Goal: Information Seeking & Learning: Find specific page/section

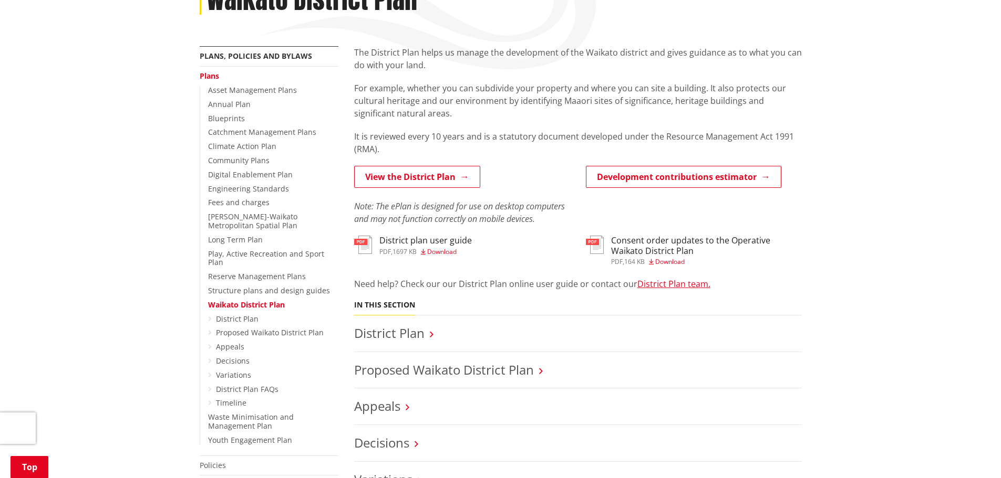
scroll to position [315, 0]
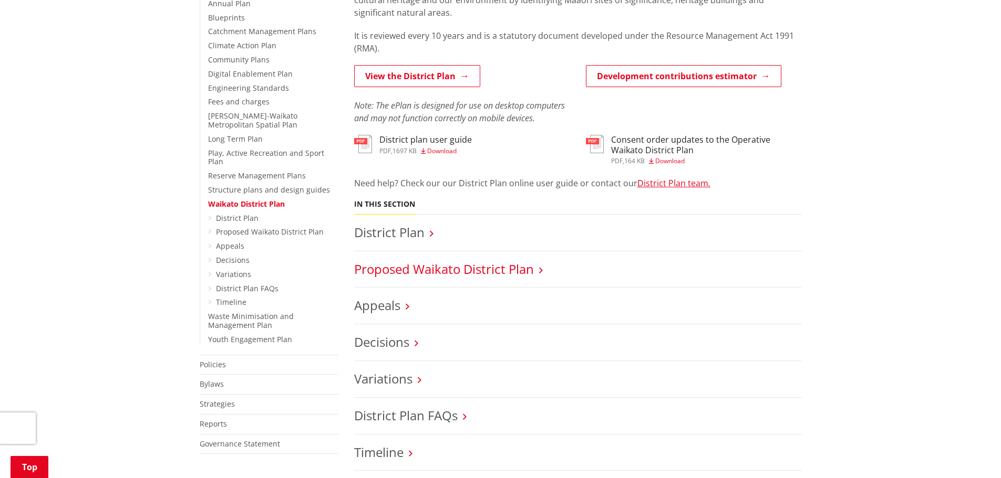
click at [487, 261] on link "Proposed Waikato District Plan" at bounding box center [444, 269] width 180 height 17
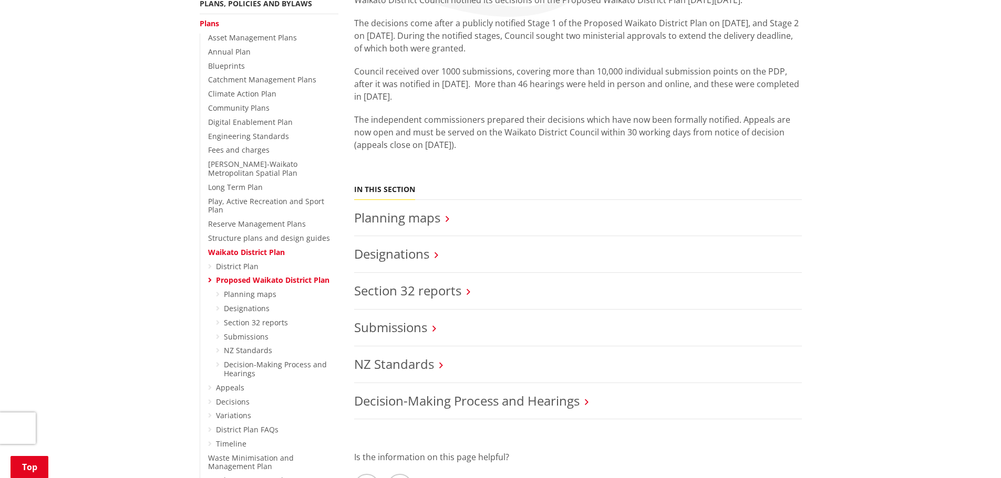
scroll to position [263, 0]
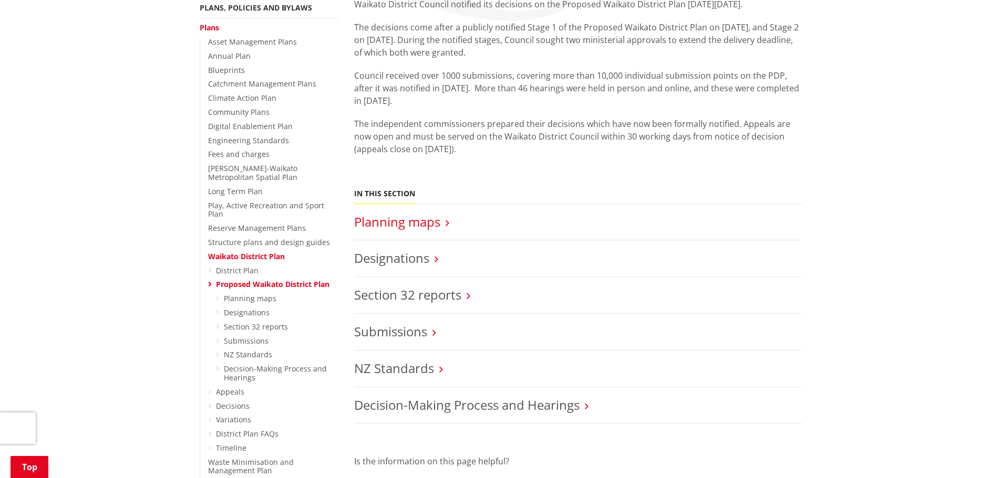
click at [429, 213] on link "Planning maps" at bounding box center [397, 221] width 86 height 17
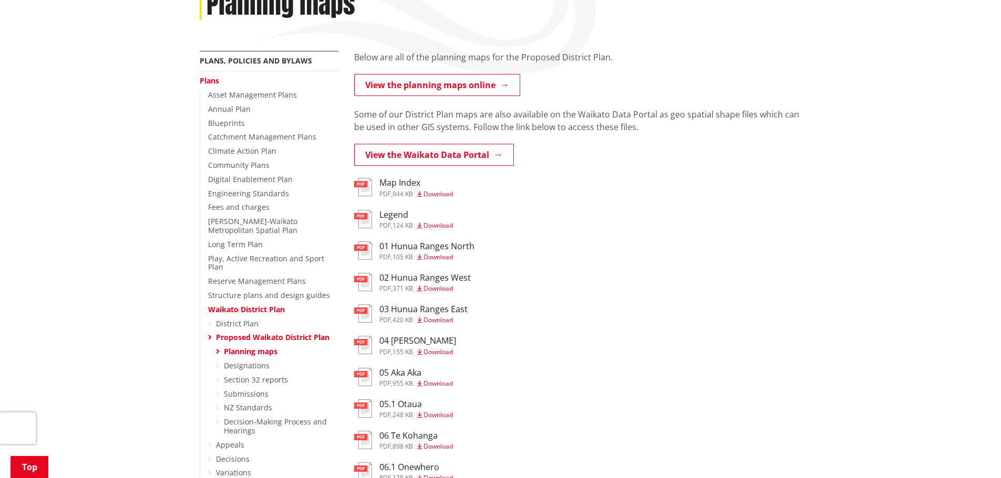
scroll to position [210, 0]
click at [399, 178] on h3 "Map Index" at bounding box center [416, 183] width 74 height 10
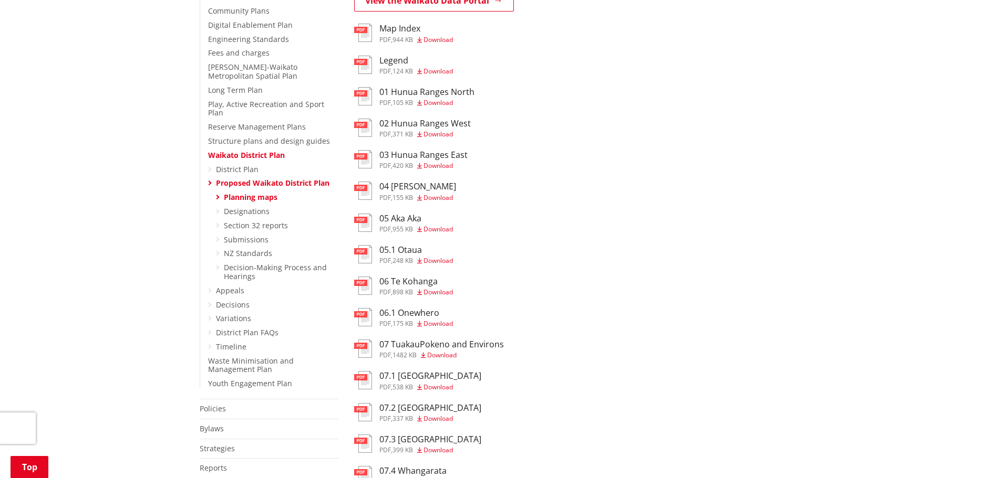
scroll to position [578, 0]
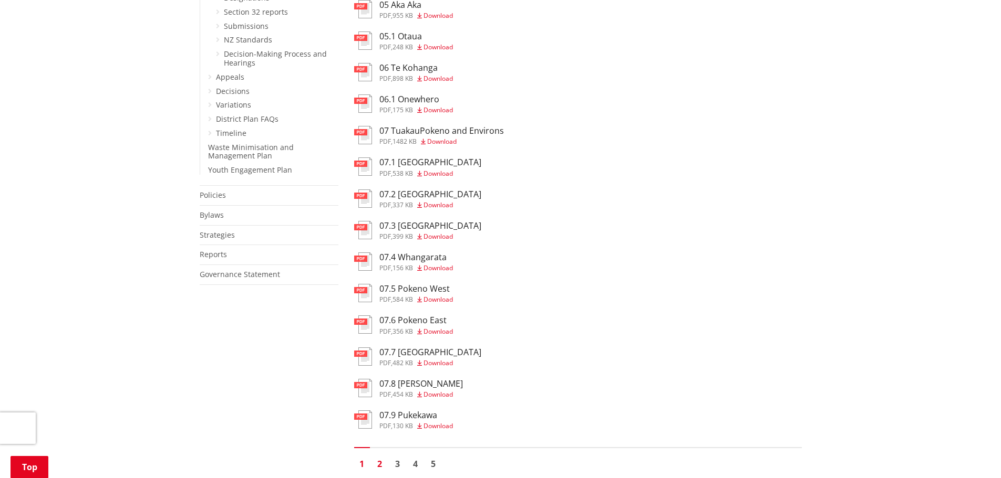
click at [377, 456] on link "2" at bounding box center [380, 464] width 16 height 16
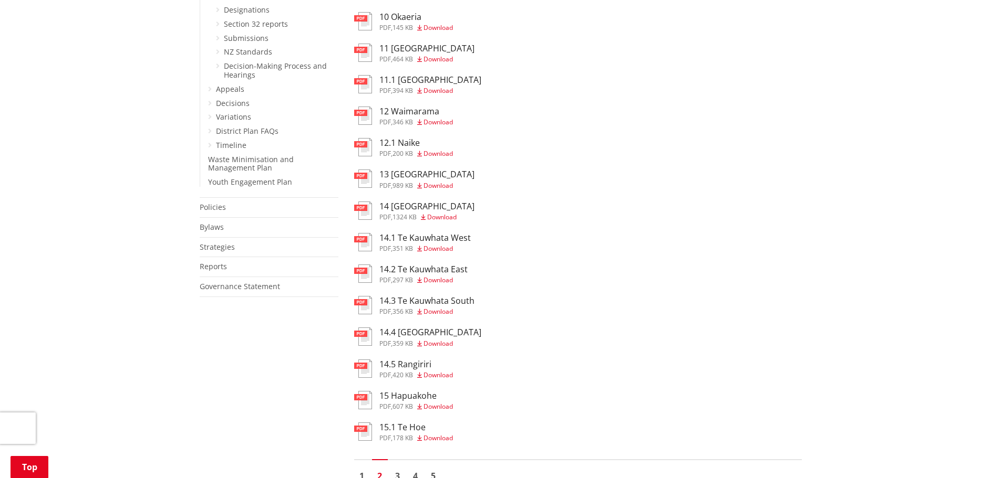
scroll to position [735, 0]
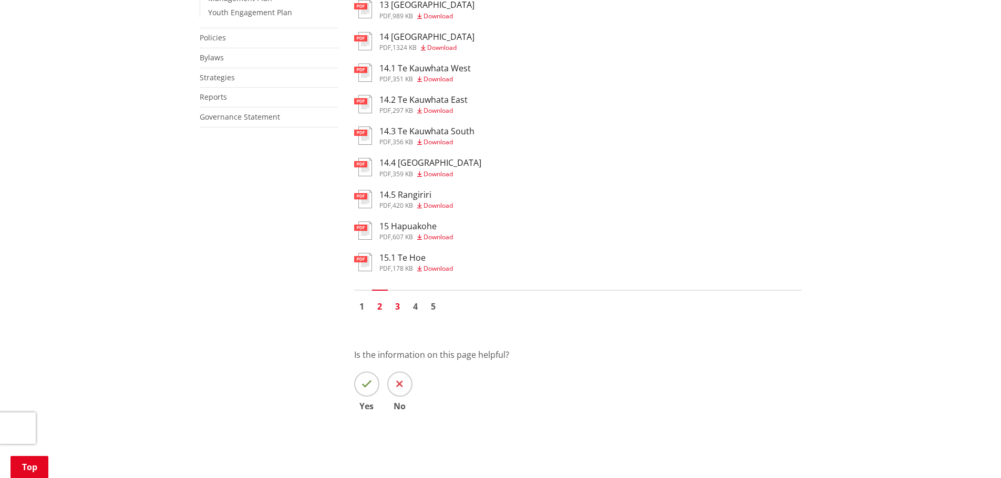
click at [393, 299] on link "3" at bounding box center [398, 307] width 16 height 16
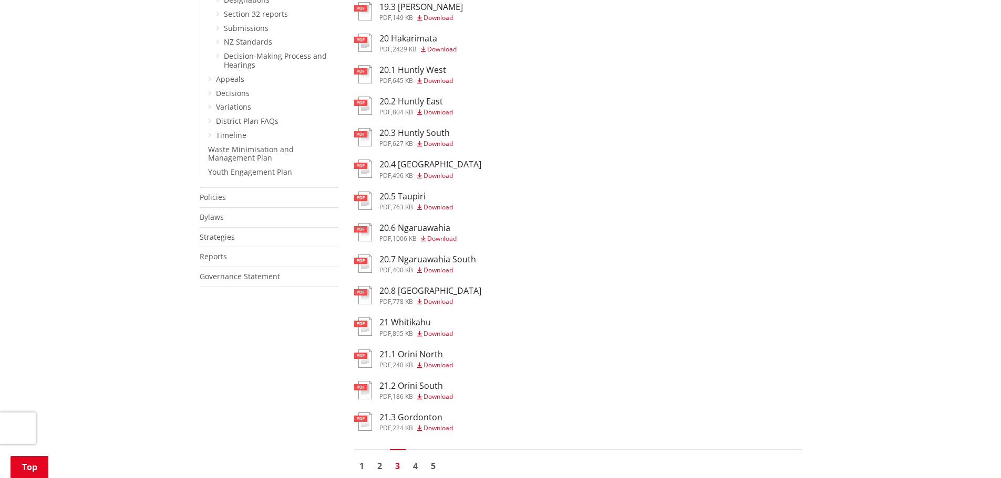
scroll to position [788, 0]
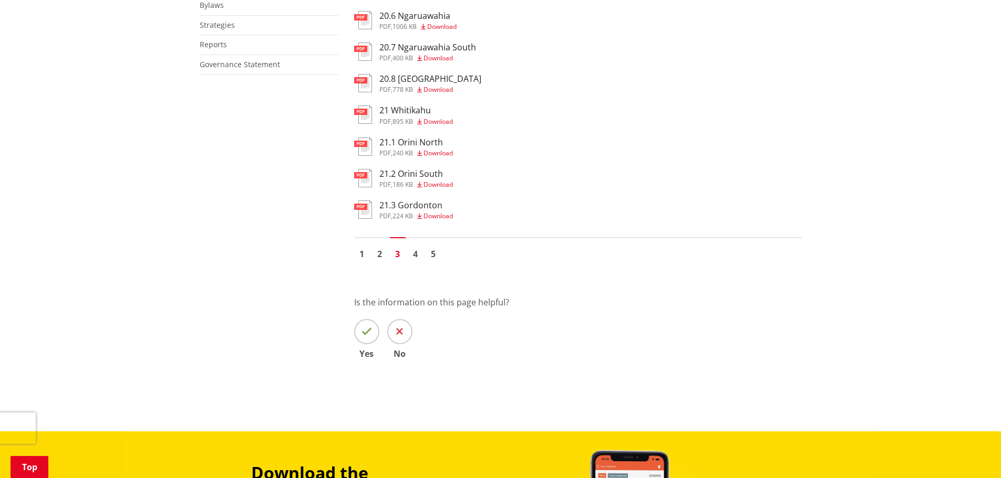
click at [420, 201] on h3 "21.3 Gordonton" at bounding box center [416, 206] width 74 height 10
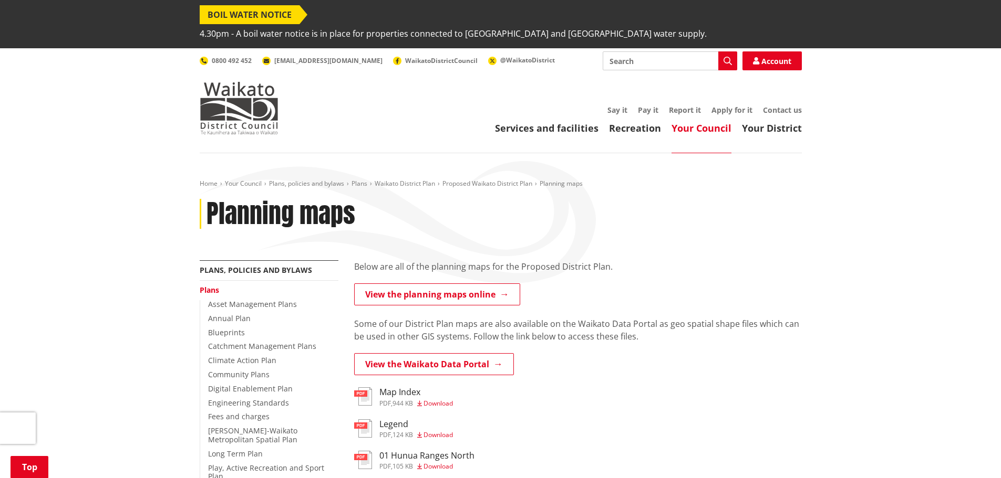
scroll to position [578, 0]
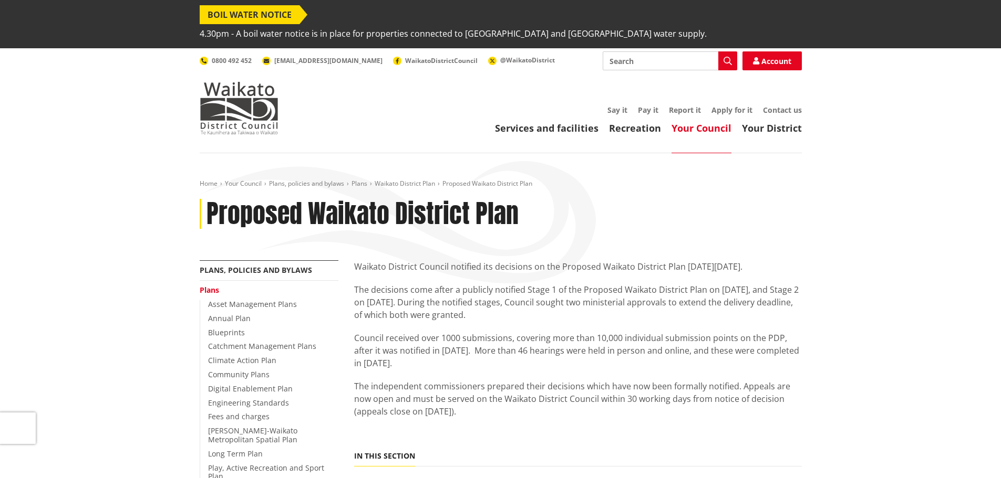
scroll to position [263, 0]
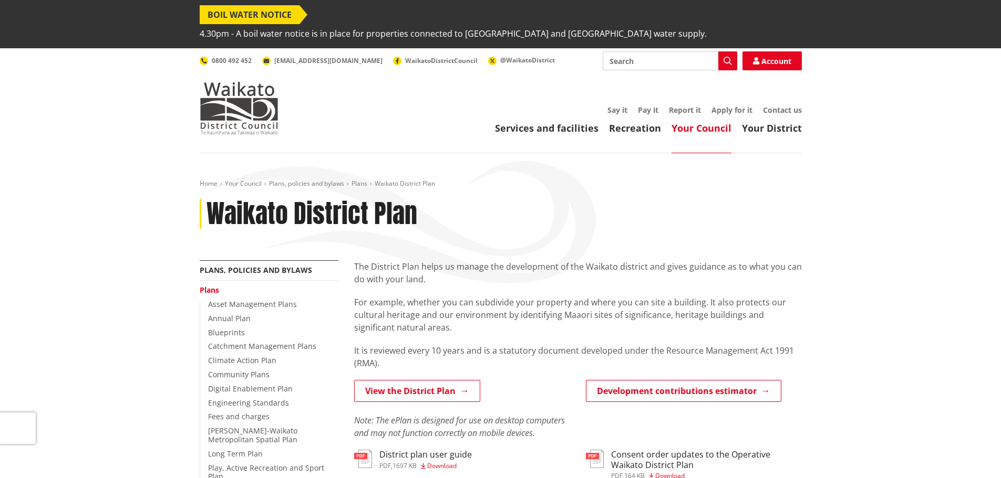
scroll to position [315, 0]
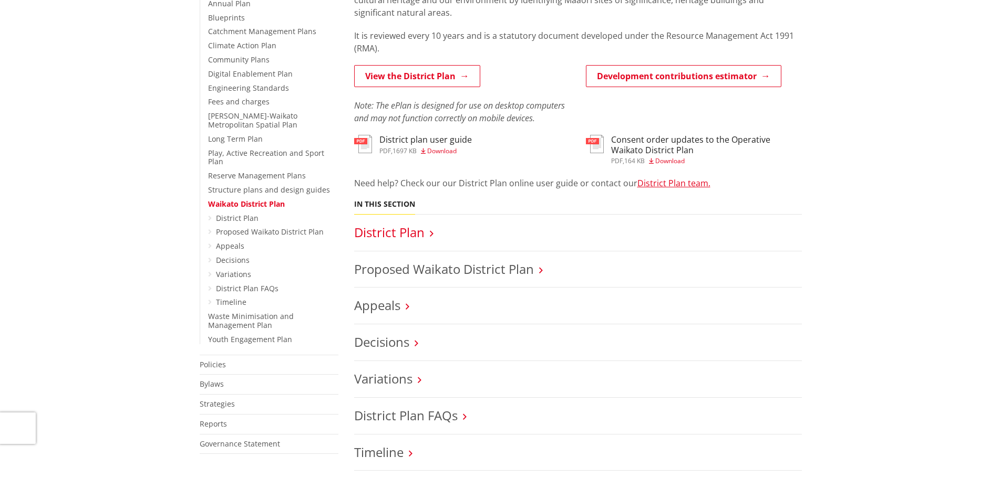
click at [383, 224] on link "District Plan" at bounding box center [389, 232] width 70 height 17
